Goal: Task Accomplishment & Management: Use online tool/utility

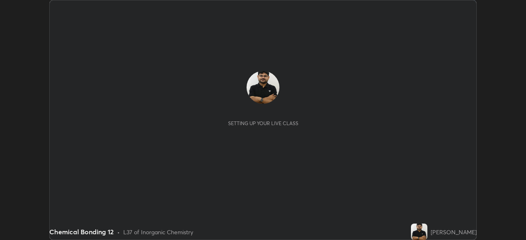
scroll to position [240, 526]
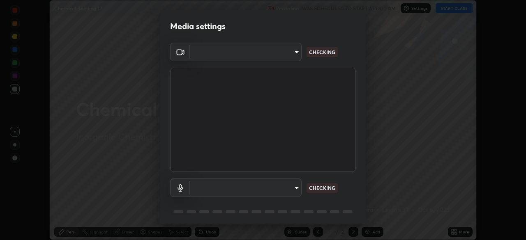
click at [267, 185] on body "Erase all Chemical Bonding 12 Recording WAS SCHEDULED TO START AT 8:00 AM Setti…" at bounding box center [263, 120] width 526 height 240
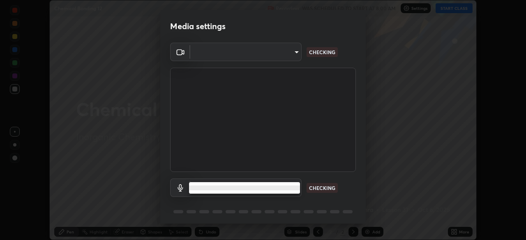
click at [245, 188] on li at bounding box center [244, 188] width 111 height 5
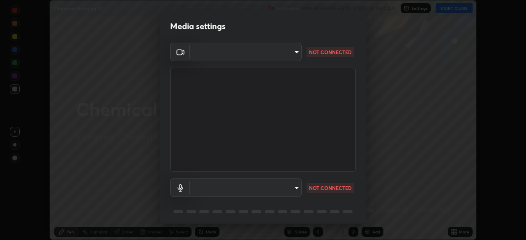
click at [239, 189] on body "Erase all Chemical Bonding 12 Recording WAS SCHEDULED TO START AT 8:00 AM Setti…" at bounding box center [263, 120] width 526 height 240
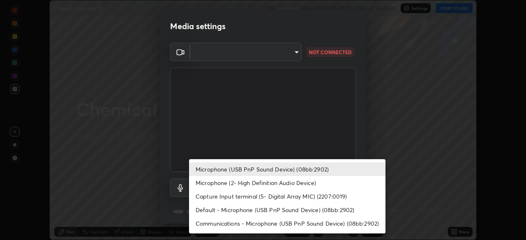
click at [227, 184] on li "Microphone (2- High Definition Audio Device)" at bounding box center [287, 183] width 196 height 14
type input "5ae5eb58a095c8d6c1905c16a689890706953ee02c64a57ea54ece677bd0501b"
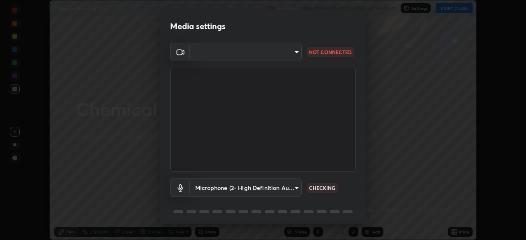
scroll to position [29, 0]
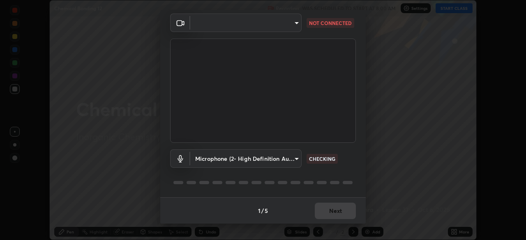
click at [285, 21] on body "Erase all Chemical Bonding 12 Recording WAS SCHEDULED TO START AT 8:00 AM Setti…" at bounding box center [263, 120] width 526 height 240
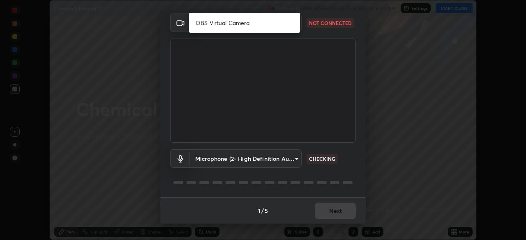
click at [263, 27] on li "OBS Virtual Camera" at bounding box center [244, 23] width 111 height 14
type input "67417adfccfa8b42c30ef4407fe4a6c493a28e79373338af571501226f50bce5"
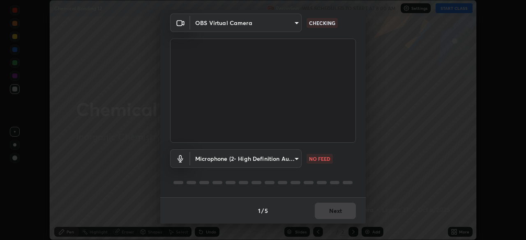
click at [283, 160] on body "Erase all Chemical Bonding 12 Recording WAS SCHEDULED TO START AT 8:00 AM Setti…" at bounding box center [263, 120] width 526 height 240
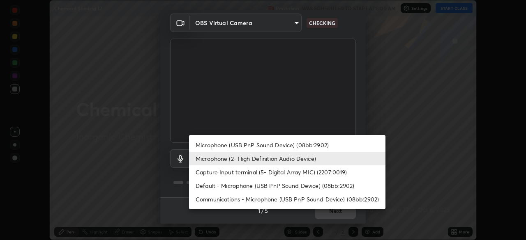
click at [256, 148] on li "Microphone (USB PnP Sound Device) (08bb:2902)" at bounding box center [287, 145] width 196 height 14
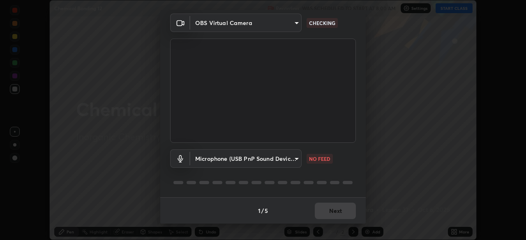
type input "0731a5793338620071d28b8b8337ef3b46904e72f5b89cbcf0318e7116545c93"
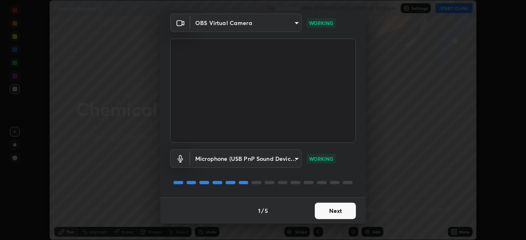
click at [343, 212] on button "Next" at bounding box center [335, 211] width 41 height 16
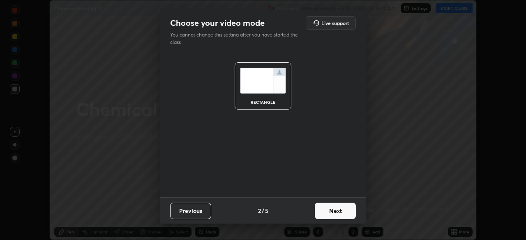
click at [343, 209] on button "Next" at bounding box center [335, 211] width 41 height 16
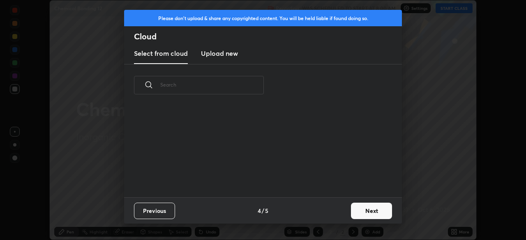
click at [351, 210] on button "Next" at bounding box center [371, 211] width 41 height 16
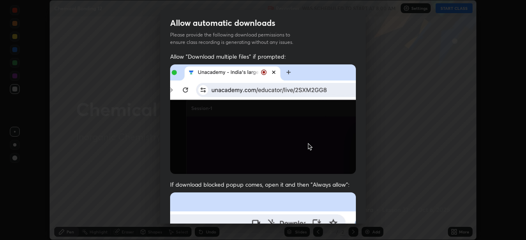
click at [371, 211] on div "Allow automatic downloads Please provide the following download permissions to …" at bounding box center [263, 120] width 526 height 240
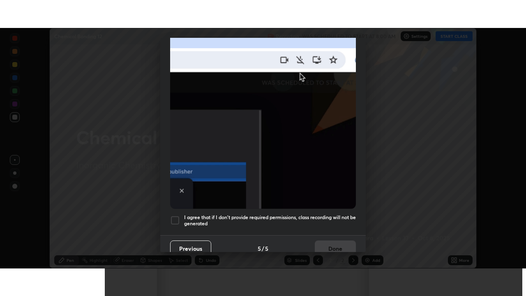
scroll to position [197, 0]
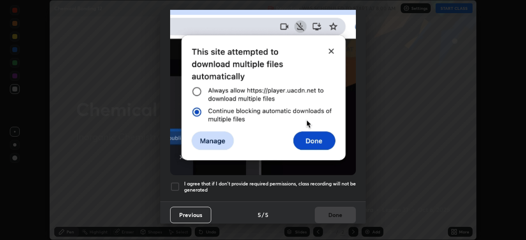
click at [328, 181] on h5 "I agree that if I don't provide required permissions, class recording will not …" at bounding box center [270, 187] width 172 height 13
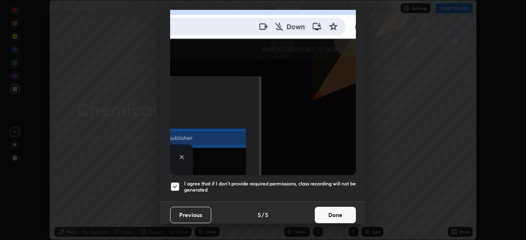
click at [336, 212] on button "Done" at bounding box center [335, 215] width 41 height 16
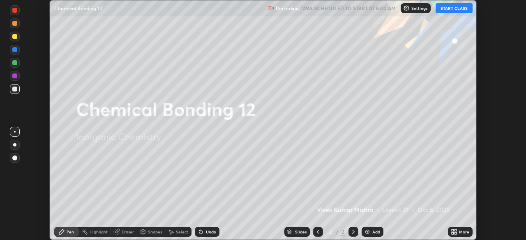
click at [446, 6] on button "START CLASS" at bounding box center [453, 8] width 37 height 10
click at [455, 230] on icon at bounding box center [455, 231] width 2 height 2
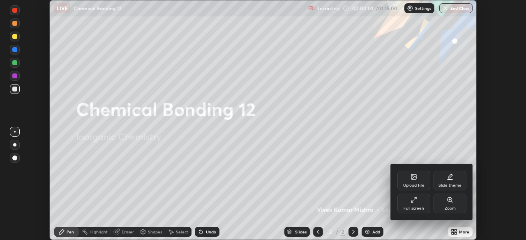
click at [416, 201] on icon at bounding box center [413, 200] width 7 height 7
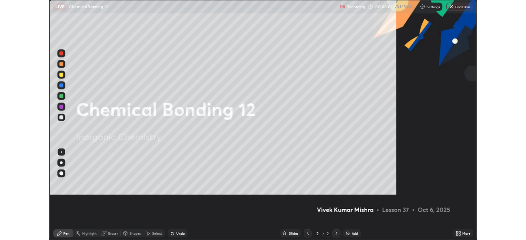
scroll to position [296, 526]
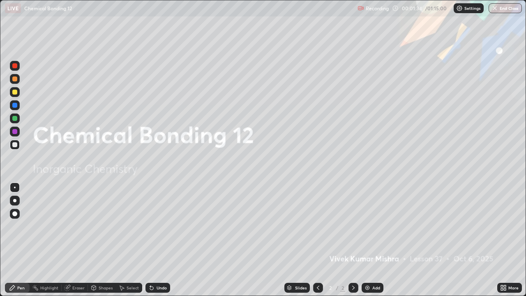
click at [505, 240] on icon at bounding box center [505, 289] width 2 height 2
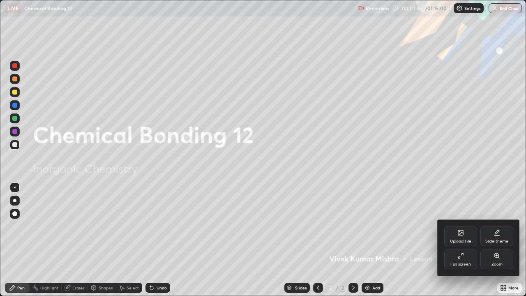
click at [494, 236] on div "Slide theme" at bounding box center [496, 236] width 33 height 20
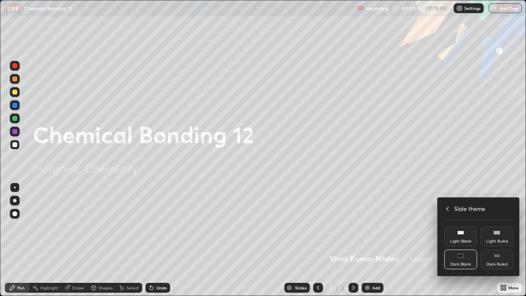
click at [495, 240] on div "Dark Ruled" at bounding box center [496, 259] width 33 height 20
click at [447, 207] on icon at bounding box center [447, 208] width 7 height 7
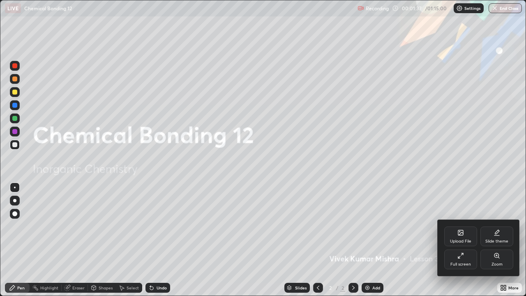
click at [408, 238] on div at bounding box center [263, 148] width 526 height 296
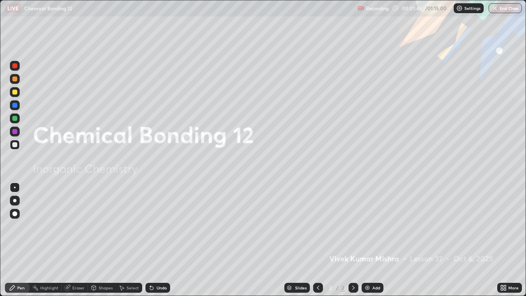
click at [414, 240] on div "Slides 2 / 2 Add" at bounding box center [333, 287] width 327 height 16
click at [374, 240] on div "Add" at bounding box center [376, 287] width 8 height 4
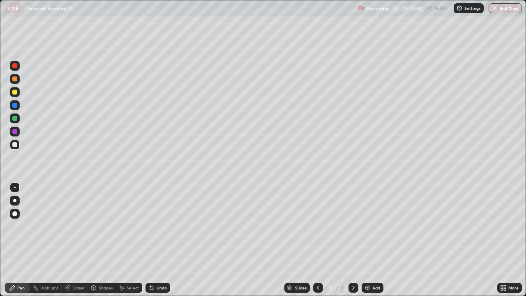
click at [154, 240] on div "Undo" at bounding box center [157, 288] width 25 height 10
click at [156, 240] on div "Undo" at bounding box center [161, 287] width 10 height 4
click at [163, 240] on div "Undo" at bounding box center [161, 287] width 10 height 4
click at [162, 240] on div "Undo" at bounding box center [157, 288] width 25 height 10
click at [163, 240] on div "Undo" at bounding box center [157, 288] width 25 height 10
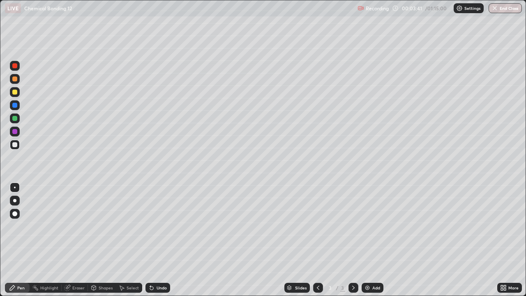
click at [157, 240] on div "Undo" at bounding box center [161, 287] width 10 height 4
click at [15, 92] on div at bounding box center [14, 92] width 5 height 5
click at [12, 70] on div at bounding box center [15, 66] width 10 height 10
click at [13, 120] on div at bounding box center [14, 118] width 5 height 5
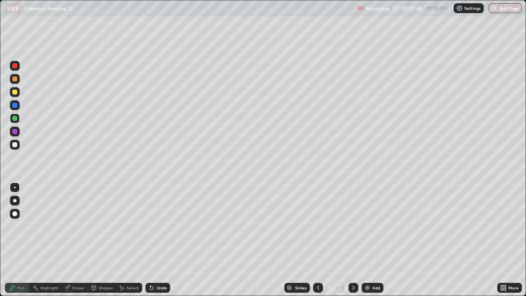
click at [16, 146] on div at bounding box center [14, 144] width 5 height 5
click at [164, 240] on div "Undo" at bounding box center [161, 287] width 10 height 4
click at [13, 118] on div at bounding box center [14, 118] width 5 height 5
click at [517, 240] on div "More" at bounding box center [513, 287] width 10 height 4
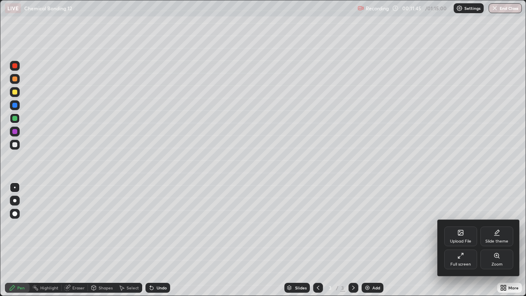
click at [508, 240] on div "Zoom" at bounding box center [496, 259] width 33 height 20
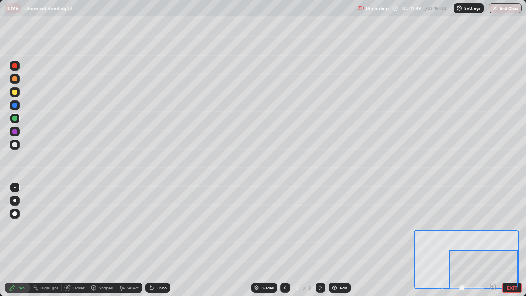
click at [16, 144] on div at bounding box center [14, 144] width 5 height 5
click at [16, 120] on div at bounding box center [14, 118] width 5 height 5
click at [14, 94] on div at bounding box center [14, 92] width 5 height 5
click at [339, 240] on div "Add" at bounding box center [343, 287] width 8 height 4
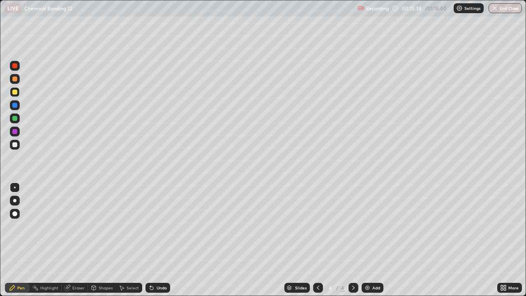
click at [16, 131] on div at bounding box center [14, 131] width 5 height 5
click at [14, 144] on div at bounding box center [14, 144] width 5 height 5
click at [12, 66] on div at bounding box center [14, 65] width 5 height 5
click at [374, 240] on div "Add" at bounding box center [372, 288] width 22 height 10
click at [15, 120] on div at bounding box center [14, 118] width 5 height 5
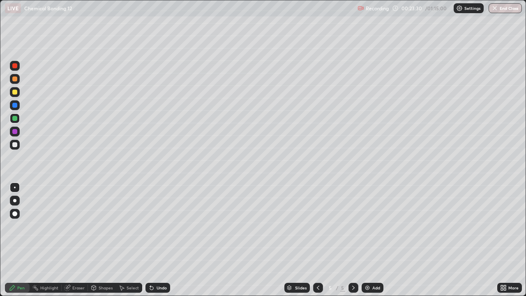
click at [377, 240] on div "Add" at bounding box center [376, 287] width 8 height 4
click at [15, 131] on div at bounding box center [14, 131] width 5 height 5
click at [377, 240] on div "Add" at bounding box center [376, 287] width 8 height 4
click at [14, 119] on div at bounding box center [14, 118] width 5 height 5
click at [15, 133] on div at bounding box center [14, 131] width 5 height 5
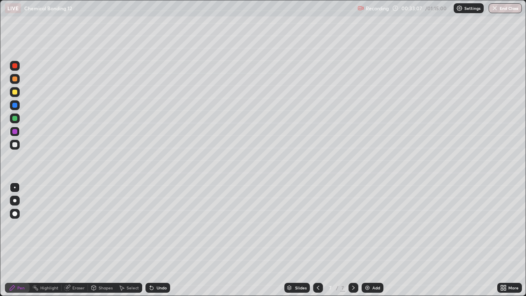
click at [16, 143] on div at bounding box center [14, 144] width 5 height 5
click at [318, 240] on div at bounding box center [318, 288] width 10 height 10
click at [352, 240] on icon at bounding box center [353, 287] width 7 height 7
click at [14, 132] on div at bounding box center [14, 131] width 5 height 5
click at [376, 240] on div "Add" at bounding box center [376, 287] width 8 height 4
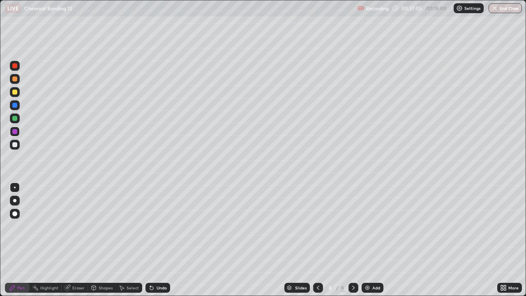
click at [318, 240] on icon at bounding box center [318, 287] width 7 height 7
click at [321, 240] on div at bounding box center [318, 288] width 10 height 10
click at [356, 240] on div at bounding box center [353, 287] width 10 height 16
click at [372, 240] on div "Add" at bounding box center [376, 287] width 8 height 4
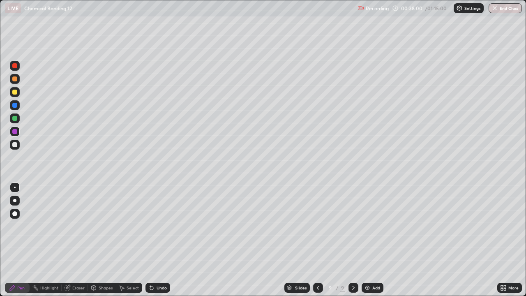
click at [14, 79] on div at bounding box center [14, 78] width 5 height 5
click at [317, 240] on icon at bounding box center [318, 287] width 2 height 4
click at [318, 240] on icon at bounding box center [318, 287] width 7 height 7
click at [352, 240] on icon at bounding box center [353, 287] width 7 height 7
click at [352, 240] on div at bounding box center [353, 288] width 10 height 10
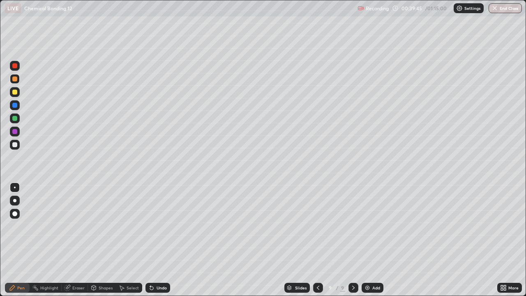
click at [15, 120] on div at bounding box center [14, 118] width 5 height 5
click at [12, 145] on div at bounding box center [15, 145] width 10 height 10
click at [15, 94] on div at bounding box center [14, 92] width 5 height 5
click at [16, 133] on div at bounding box center [14, 131] width 5 height 5
click at [132, 240] on div "Select" at bounding box center [132, 287] width 12 height 4
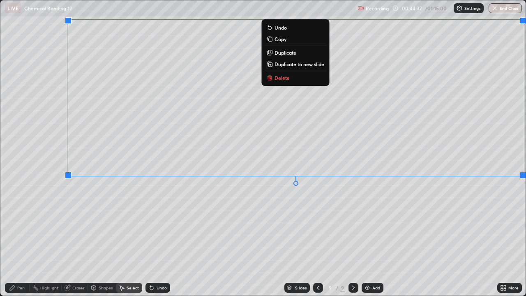
click at [488, 230] on div "0 ° Undo Copy Duplicate Duplicate to new slide Delete" at bounding box center [262, 147] width 525 height 295
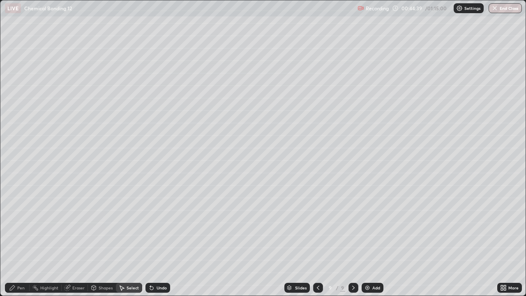
click at [20, 240] on div "Pen" at bounding box center [20, 287] width 7 height 4
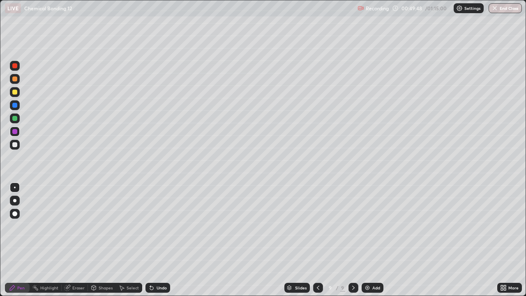
click at [370, 240] on div "Add" at bounding box center [372, 288] width 22 height 10
click at [18, 94] on div at bounding box center [15, 92] width 10 height 10
click at [17, 119] on div at bounding box center [14, 118] width 5 height 5
click at [369, 240] on img at bounding box center [367, 287] width 7 height 7
click at [13, 132] on div at bounding box center [14, 131] width 5 height 5
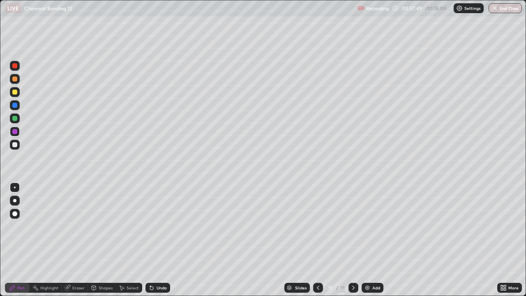
click at [317, 240] on div at bounding box center [318, 288] width 10 height 10
click at [352, 240] on icon at bounding box center [353, 287] width 7 height 7
click at [12, 143] on div at bounding box center [14, 144] width 5 height 5
click at [372, 240] on div "Add" at bounding box center [376, 287] width 8 height 4
click at [14, 79] on div at bounding box center [14, 78] width 5 height 5
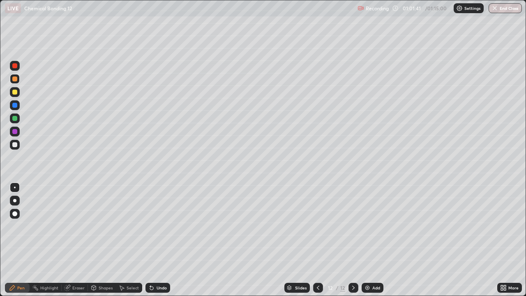
click at [15, 116] on div at bounding box center [14, 118] width 5 height 5
click at [16, 66] on div at bounding box center [14, 65] width 5 height 5
click at [373, 240] on div "Add" at bounding box center [376, 287] width 8 height 4
click at [158, 240] on div "Undo" at bounding box center [161, 287] width 10 height 4
click at [159, 240] on div "Undo" at bounding box center [161, 287] width 10 height 4
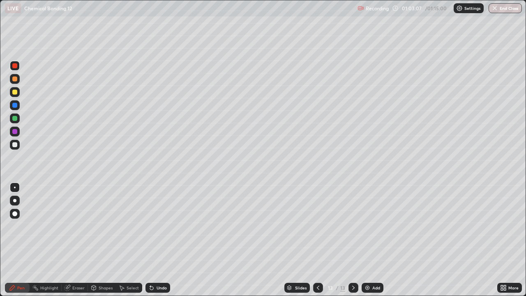
click at [154, 240] on div "Undo" at bounding box center [157, 288] width 25 height 10
click at [13, 144] on div at bounding box center [14, 144] width 5 height 5
click at [496, 10] on img "button" at bounding box center [495, 8] width 7 height 7
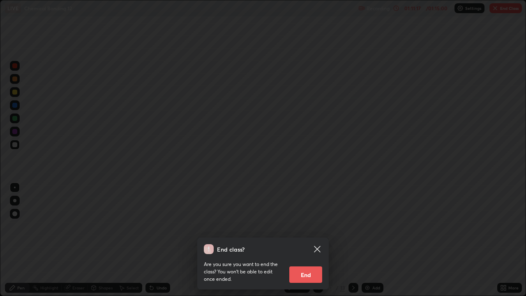
click at [314, 240] on button "End" at bounding box center [305, 274] width 33 height 16
click at [303, 240] on button "End" at bounding box center [305, 274] width 33 height 16
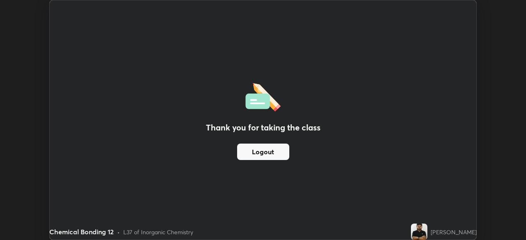
scroll to position [40829, 40543]
